Goal: Task Accomplishment & Management: Manage account settings

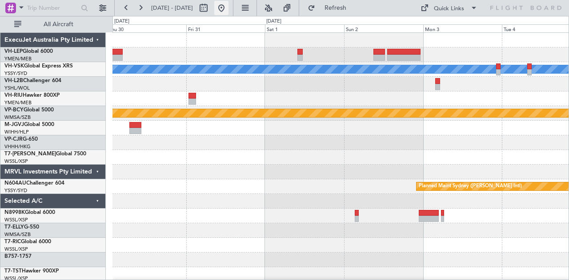
click at [228, 7] on button at bounding box center [221, 8] width 14 height 14
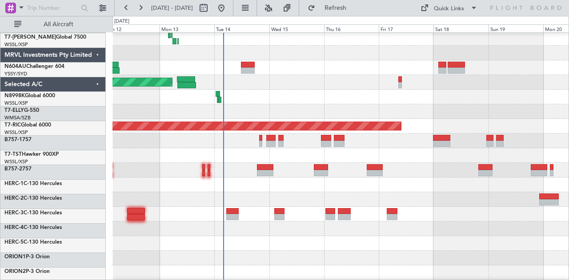
scroll to position [153, 0]
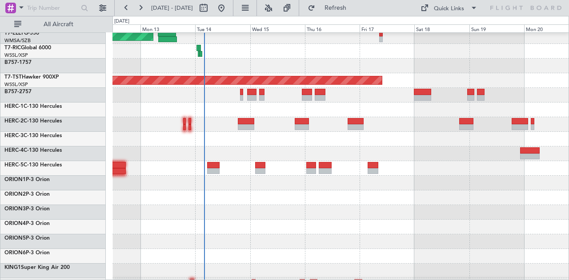
click at [289, 210] on div at bounding box center [340, 212] width 456 height 15
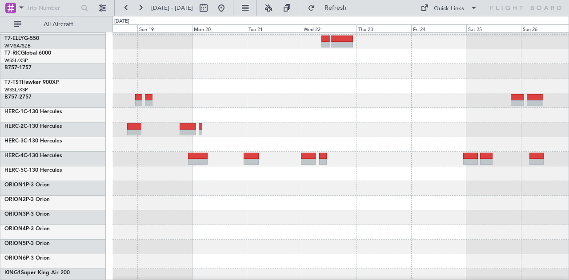
click at [247, 200] on div at bounding box center [340, 203] width 456 height 15
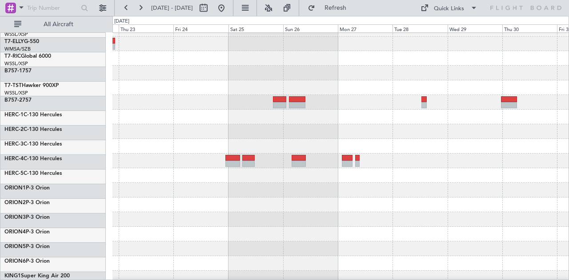
click at [147, 199] on div at bounding box center [340, 205] width 456 height 15
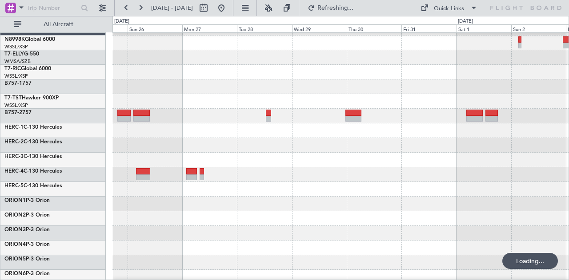
scroll to position [175, 0]
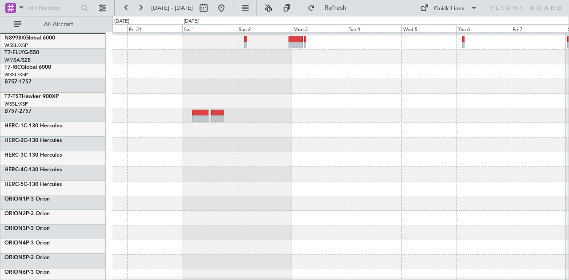
click at [55, 212] on div "ExecuJet Australia Pty Limited VH-LEP Global 6000 YMEN/MEB [GEOGRAPHIC_DATA] ([…" at bounding box center [284, 148] width 569 height 264
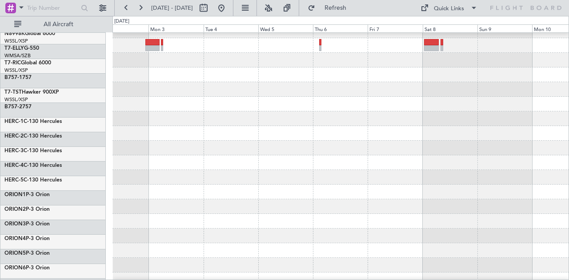
click at [187, 229] on div at bounding box center [340, 236] width 456 height 15
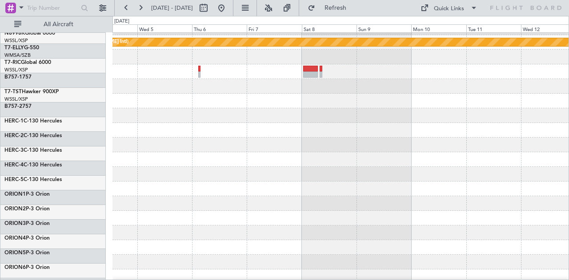
scroll to position [0, 0]
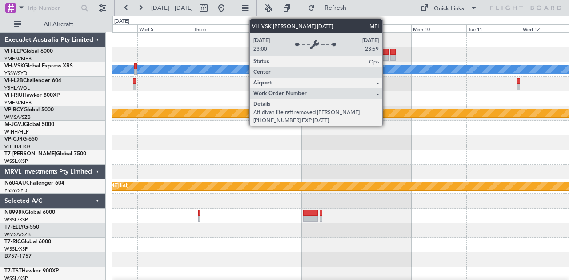
click at [96, 120] on div "[PERSON_NAME] Planned Maint [GEOGRAPHIC_DATA] (Sultan [PERSON_NAME] [PERSON_NAM…" at bounding box center [284, 148] width 569 height 264
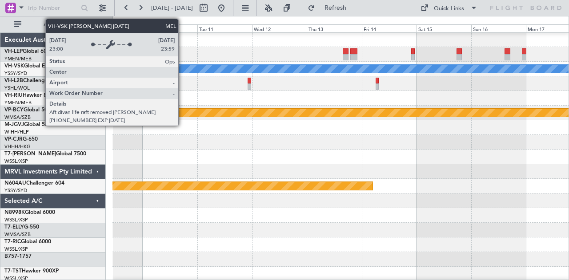
scroll to position [2, 0]
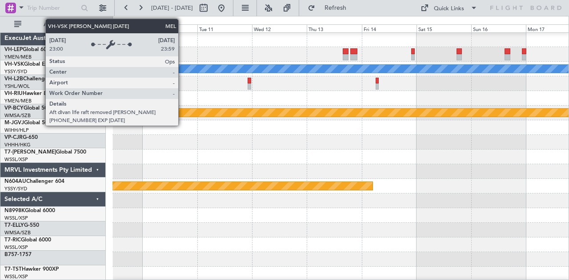
click at [332, 65] on div "MEL" at bounding box center [340, 69] width 1369 height 8
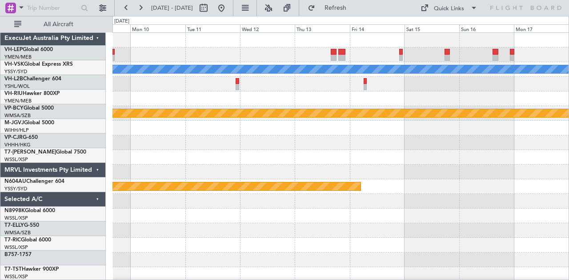
scroll to position [0, 0]
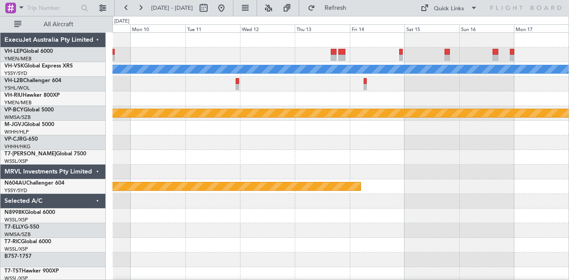
click at [56, 127] on div "[PERSON_NAME] Planned Maint [GEOGRAPHIC_DATA] (Sultan [PERSON_NAME] [PERSON_NAM…" at bounding box center [284, 148] width 569 height 264
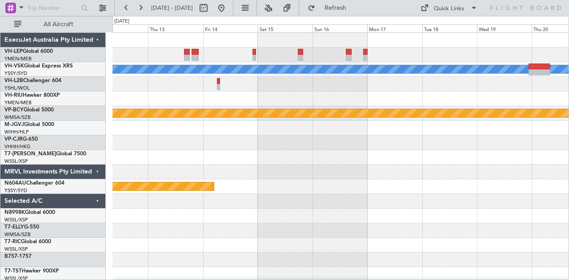
click at [100, 116] on div "[PERSON_NAME] Planned Maint [GEOGRAPHIC_DATA] (Sultan [PERSON_NAME] [PERSON_NAM…" at bounding box center [284, 148] width 569 height 264
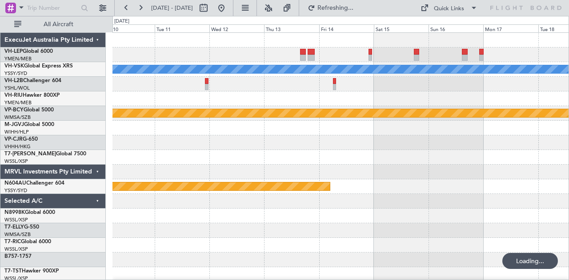
click at [475, 92] on div "[PERSON_NAME] Planned Maint [GEOGRAPHIC_DATA] (Sultan [PERSON_NAME] [PERSON_NAM…" at bounding box center [340, 275] width 456 height 484
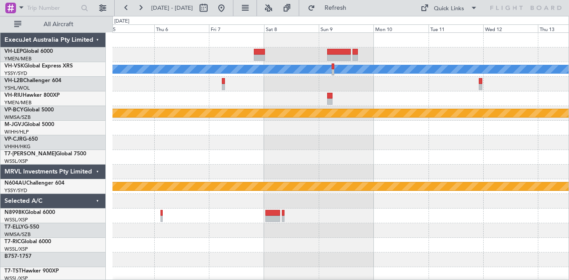
click at [426, 68] on div "[PERSON_NAME] Planned Maint [GEOGRAPHIC_DATA] (Sultan [PERSON_NAME] [PERSON_NAM…" at bounding box center [340, 275] width 456 height 484
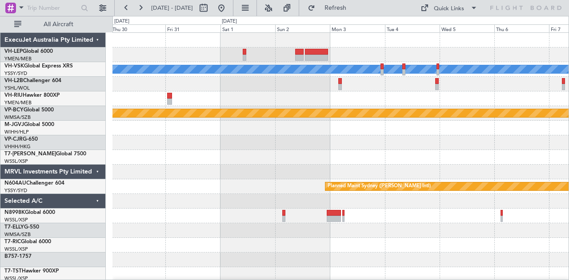
click at [387, 64] on div "[PERSON_NAME] Planned Maint [GEOGRAPHIC_DATA] (Sultan [PERSON_NAME] [PERSON_NAM…" at bounding box center [340, 275] width 456 height 484
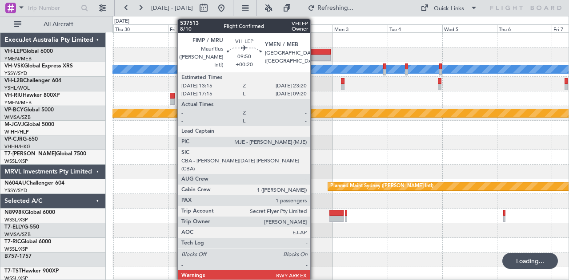
click at [315, 56] on div at bounding box center [319, 58] width 23 height 6
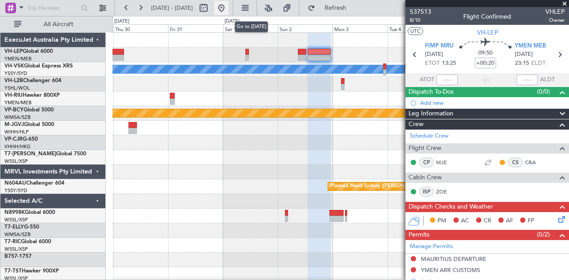
click at [228, 8] on button at bounding box center [221, 8] width 14 height 14
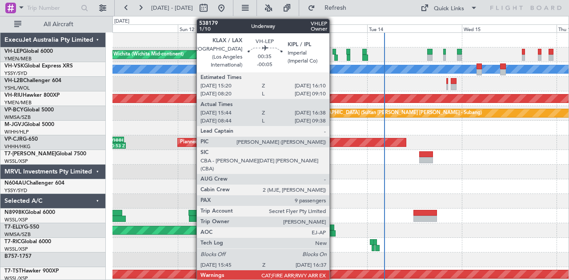
click at [334, 50] on div at bounding box center [334, 52] width 4 height 6
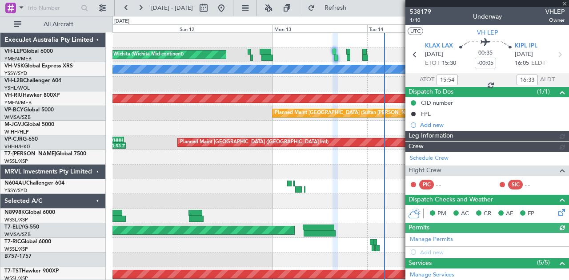
type input "[PERSON_NAME] (KYA)"
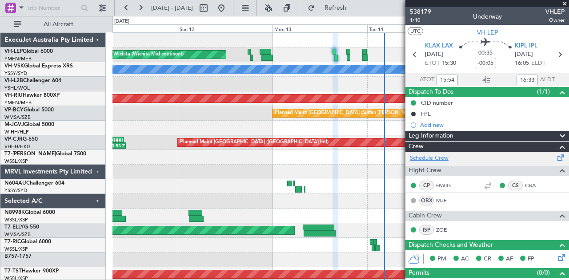
click at [443, 160] on link "Schedule Crew" at bounding box center [429, 158] width 39 height 9
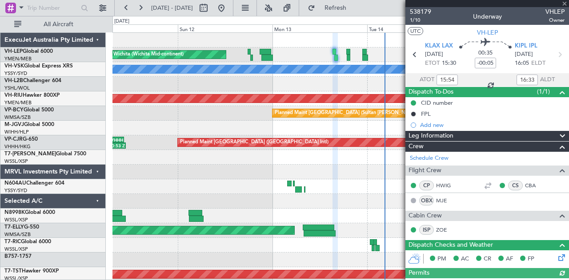
type input "[PERSON_NAME] (KYA)"
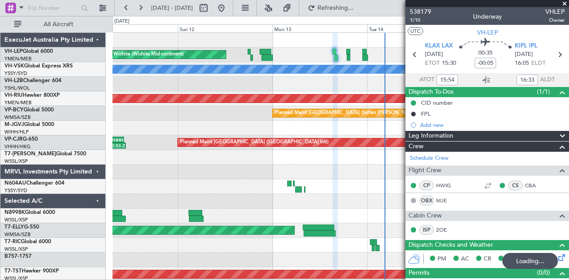
type input "[PERSON_NAME] (KYA)"
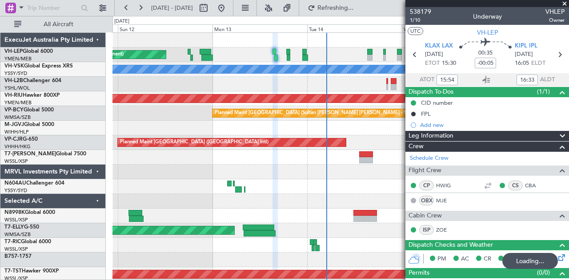
click at [178, 86] on div at bounding box center [340, 84] width 456 height 15
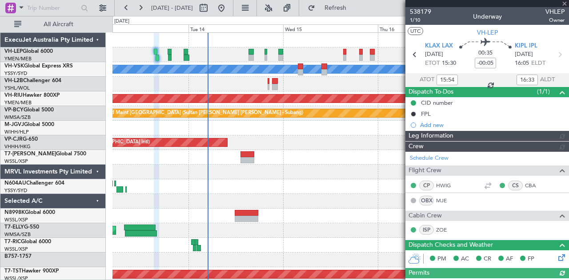
type input "[PERSON_NAME] (KYA)"
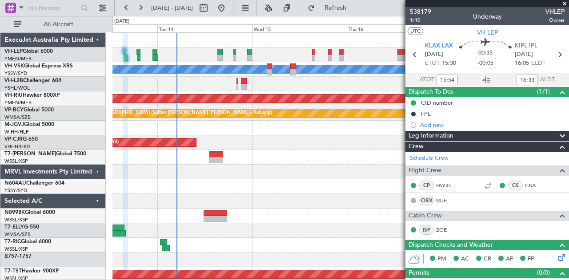
click at [245, 83] on div at bounding box center [340, 84] width 456 height 15
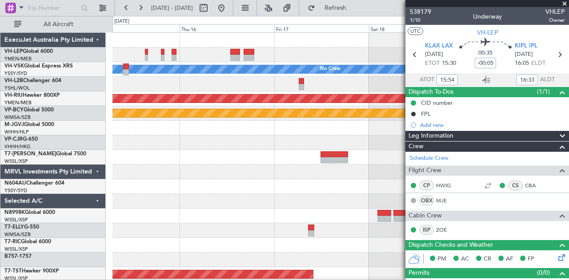
type input "08:54"
type input "09:33"
type input "15:54"
type input "16:33"
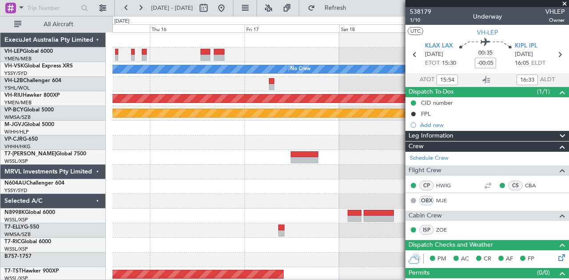
click at [319, 56] on div at bounding box center [340, 55] width 456 height 15
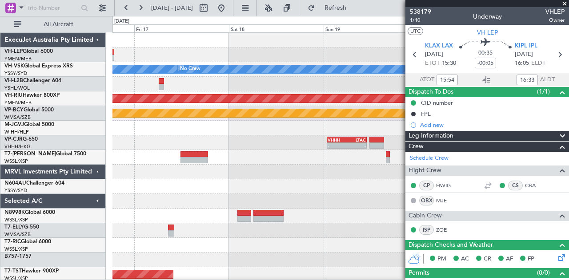
click at [232, 50] on div at bounding box center [340, 55] width 456 height 15
click at [563, 4] on span at bounding box center [564, 4] width 9 height 8
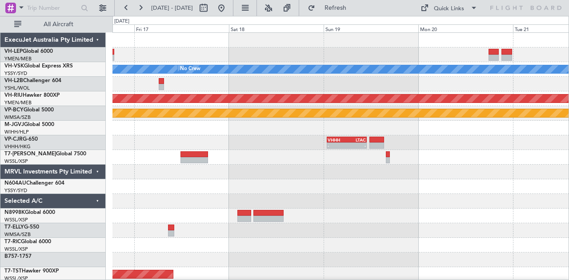
type input "0"
click at [195, 57] on div at bounding box center [340, 55] width 456 height 15
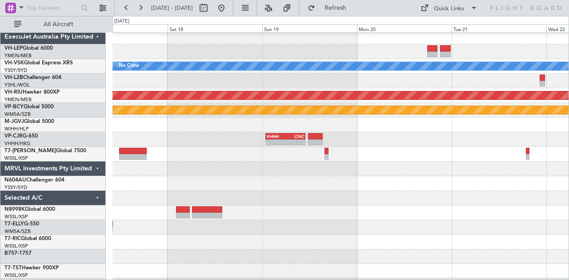
scroll to position [0, 0]
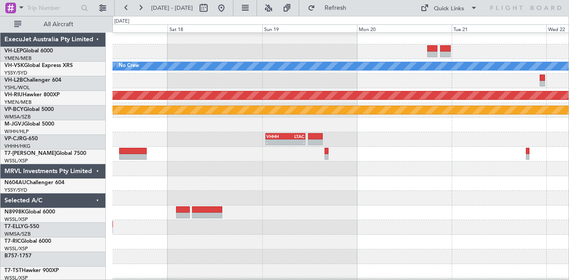
click at [217, 52] on div at bounding box center [340, 51] width 456 height 15
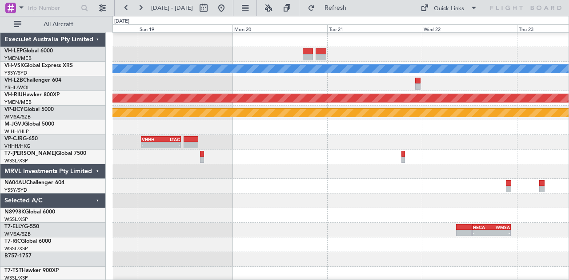
scroll to position [0, 0]
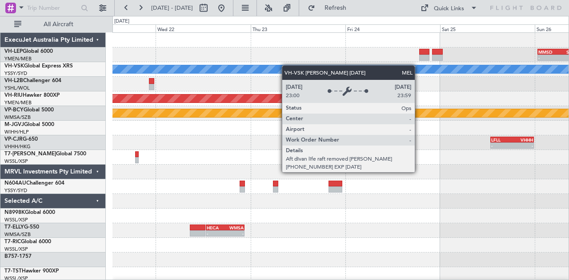
click at [106, 84] on div "- - MMSD 00:50 Z SBGR 11:15 Z [PERSON_NAME] Planned Maint [GEOGRAPHIC_DATA] ([G…" at bounding box center [284, 148] width 569 height 264
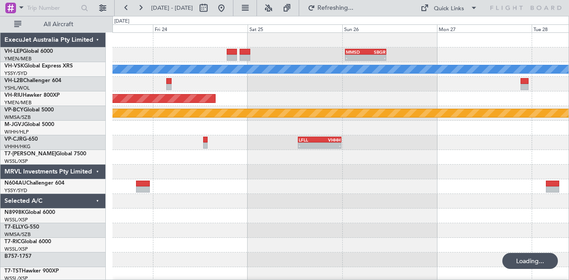
click at [216, 61] on div "- - MMSD 00:50 Z SBGR 11:15 Z" at bounding box center [340, 55] width 456 height 15
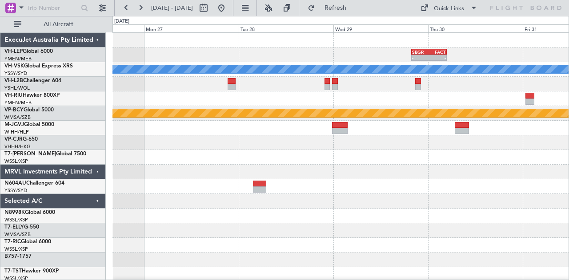
click at [125, 94] on div "- - SBGR 19:50 Z FACT 04:45 Z MMSD 00:50 Z SBGR 11:15 Z - - [PERSON_NAME] Plann…" at bounding box center [340, 275] width 456 height 484
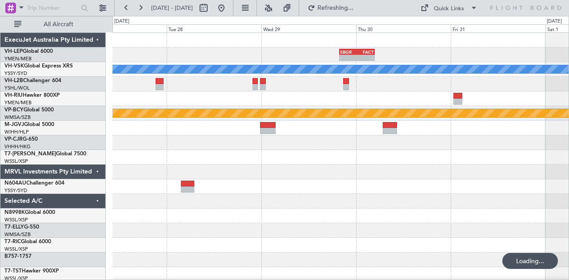
click at [82, 84] on div "- - SBGR 19:50 Z FACT 04:45 Z MMSD 00:50 Z SBGR 11:15 Z - - [PERSON_NAME] Plann…" at bounding box center [284, 148] width 569 height 264
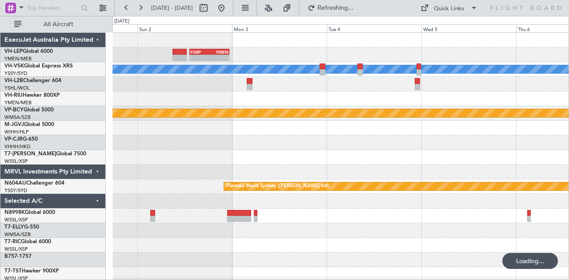
click at [297, 53] on div "- - FIMP 13:15 Z YMEN 23:20 Z" at bounding box center [340, 55] width 456 height 15
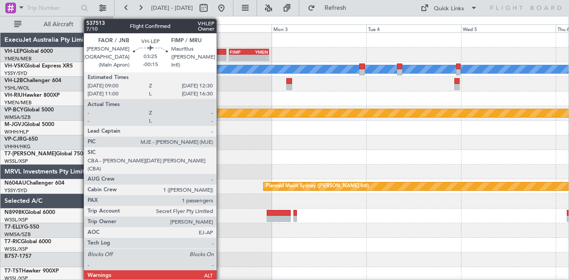
click at [221, 52] on div at bounding box center [219, 52] width 14 height 6
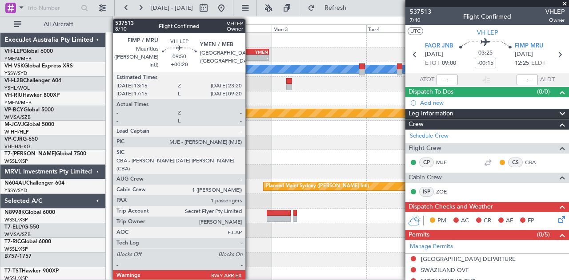
click at [250, 55] on div "-" at bounding box center [258, 57] width 19 height 5
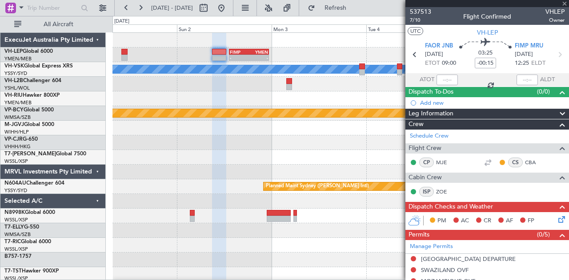
type input "+00:20"
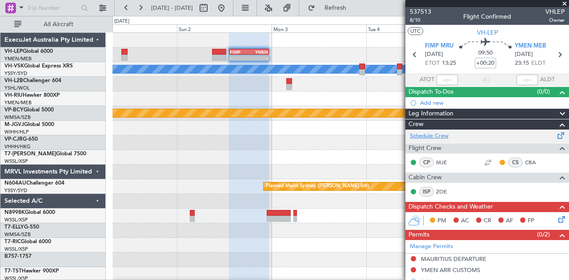
click at [426, 133] on link "Schedule Crew" at bounding box center [429, 136] width 39 height 9
click at [228, 6] on button at bounding box center [221, 8] width 14 height 14
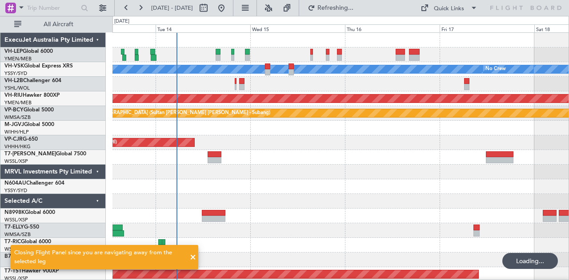
click at [128, 134] on div "Unplanned Maint Wichita (Wichita Mid-continent) [PERSON_NAME] No Crew Planned M…" at bounding box center [340, 275] width 456 height 484
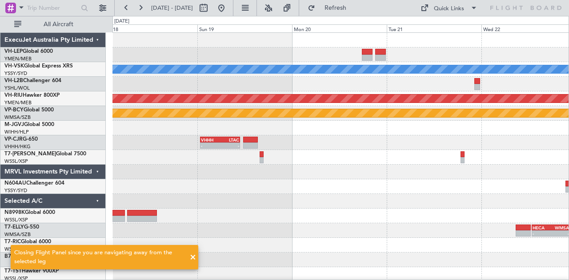
click at [82, 146] on div "[PERSON_NAME] No Crew Planned Maint [GEOGRAPHIC_DATA] ([GEOGRAPHIC_DATA]) Plann…" at bounding box center [284, 148] width 569 height 264
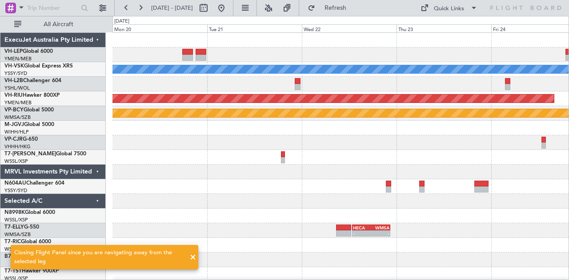
click at [159, 137] on div "[PERSON_NAME] Planned Maint [GEOGRAPHIC_DATA] ([GEOGRAPHIC_DATA]) Planned Maint…" at bounding box center [340, 275] width 456 height 484
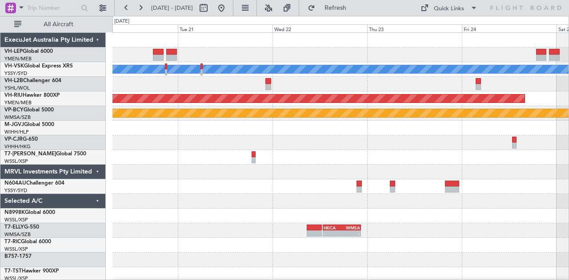
click at [269, 141] on div "- - LFLL 12:50 Z VHHH 23:55 Z VHHH 00:50 Z LTAC 10:55 Z - -" at bounding box center [340, 143] width 456 height 15
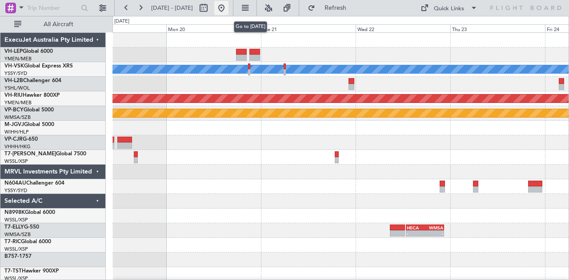
click at [228, 5] on button at bounding box center [221, 8] width 14 height 14
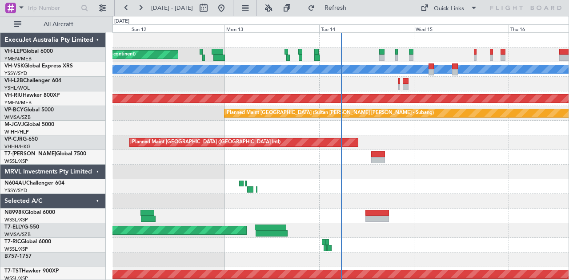
click at [272, 193] on div "Unplanned Maint Wichita (Wichita Mid-continent) [PERSON_NAME] No Crew Planned M…" at bounding box center [340, 275] width 456 height 484
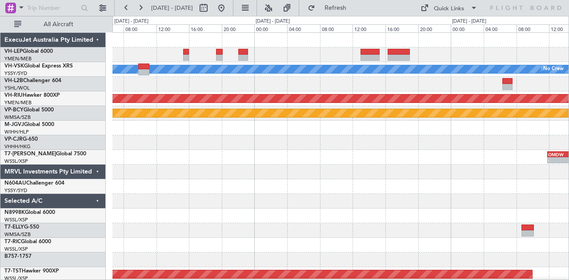
click at [180, 109] on div "[PERSON_NAME] No Crew Planned Maint [GEOGRAPHIC_DATA] ([GEOGRAPHIC_DATA]) Plann…" at bounding box center [340, 275] width 456 height 484
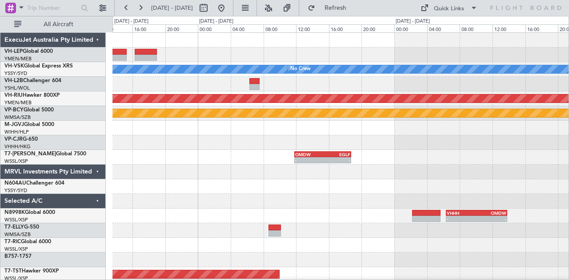
click at [84, 138] on div "[PERSON_NAME] No Crew Planned Maint [GEOGRAPHIC_DATA] ([GEOGRAPHIC_DATA]) Plann…" at bounding box center [284, 148] width 569 height 264
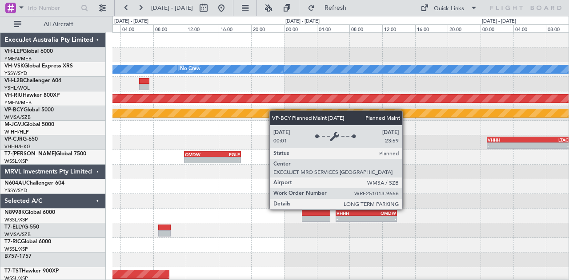
click at [51, 130] on div "[PERSON_NAME] No Crew Planned Maint [GEOGRAPHIC_DATA] ([GEOGRAPHIC_DATA]) Plann…" at bounding box center [284, 148] width 569 height 264
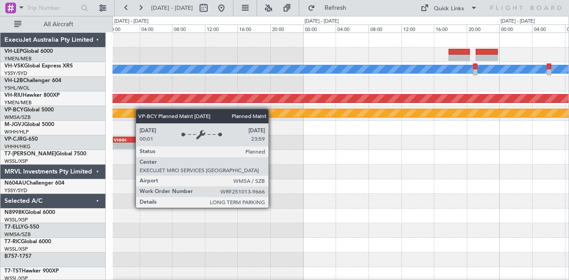
click at [105, 113] on div "[PERSON_NAME] Planned Maint [GEOGRAPHIC_DATA] ([GEOGRAPHIC_DATA]) Planned Maint…" at bounding box center [284, 148] width 569 height 264
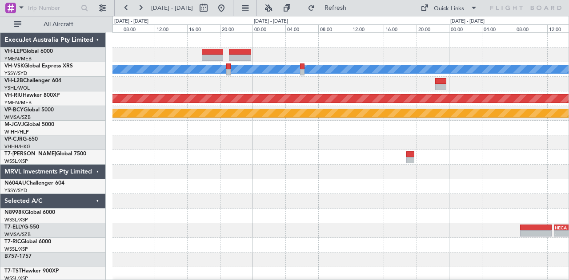
click at [150, 123] on div "[PERSON_NAME] Planned Maint [GEOGRAPHIC_DATA] ([GEOGRAPHIC_DATA]) Planned Maint…" at bounding box center [340, 275] width 456 height 484
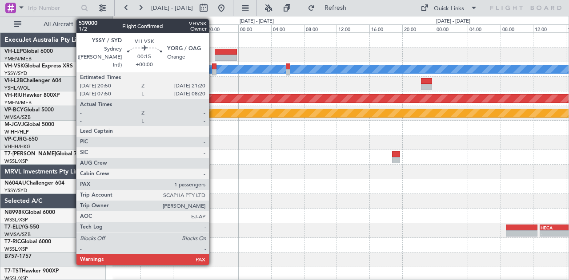
click at [213, 66] on div at bounding box center [214, 67] width 4 height 6
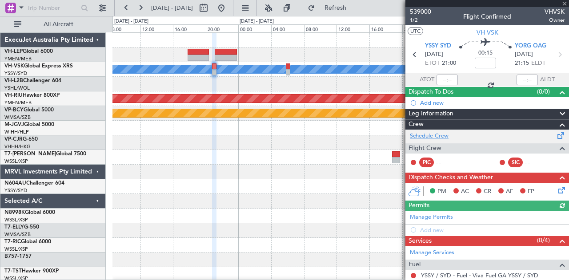
click at [439, 134] on link "Schedule Crew" at bounding box center [429, 136] width 39 height 9
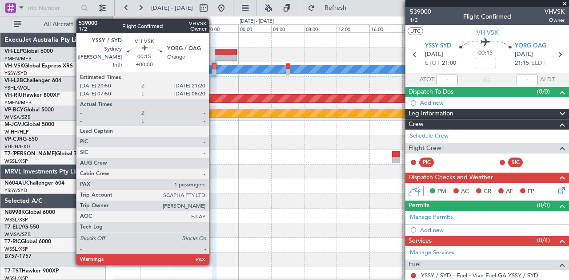
click at [213, 72] on div at bounding box center [214, 72] width 4 height 6
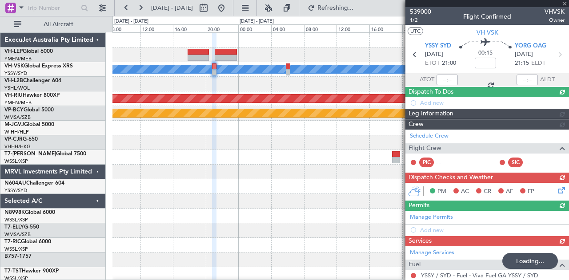
type input "3"
